Goal: Information Seeking & Learning: Compare options

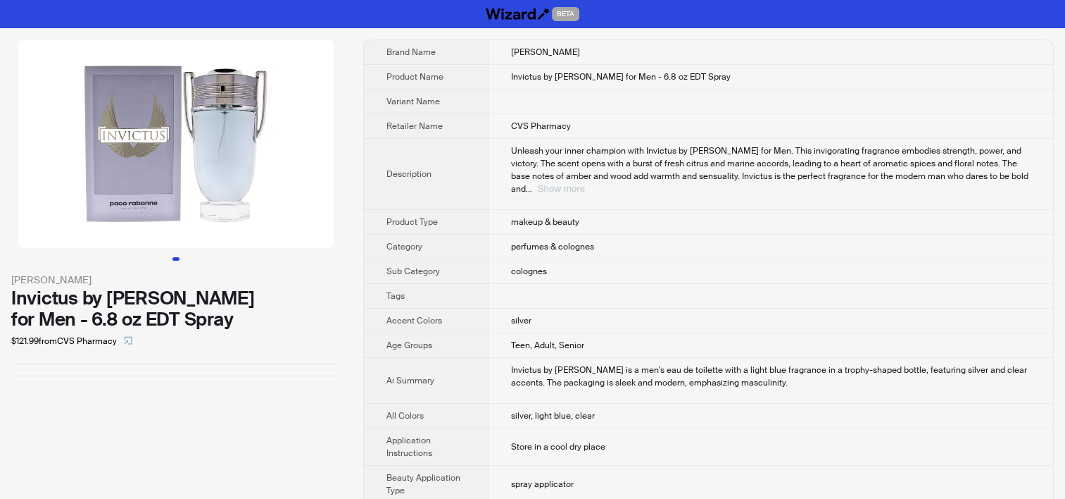
click at [585, 183] on button "Show more" at bounding box center [561, 188] width 47 height 11
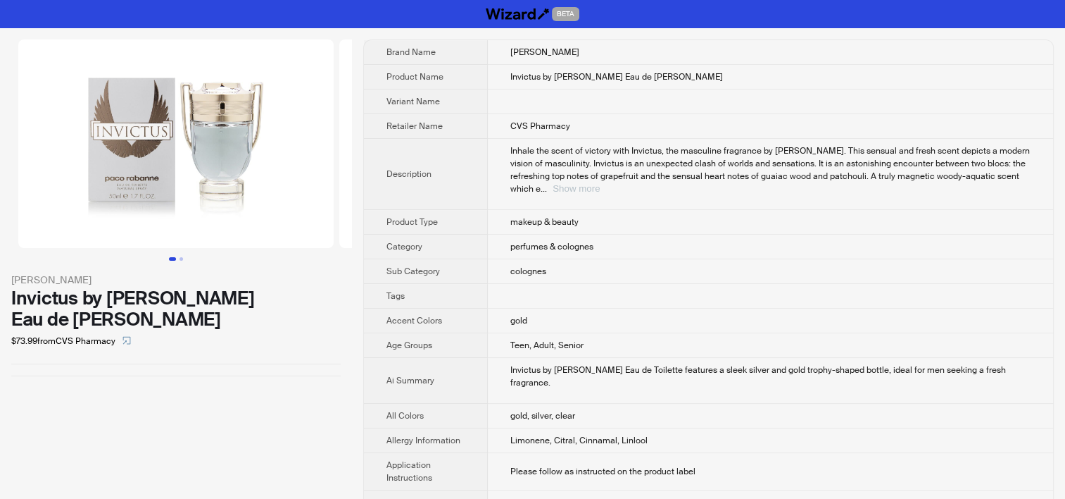
click at [600, 183] on button "Show more" at bounding box center [576, 188] width 47 height 11
